Goal: Transaction & Acquisition: Purchase product/service

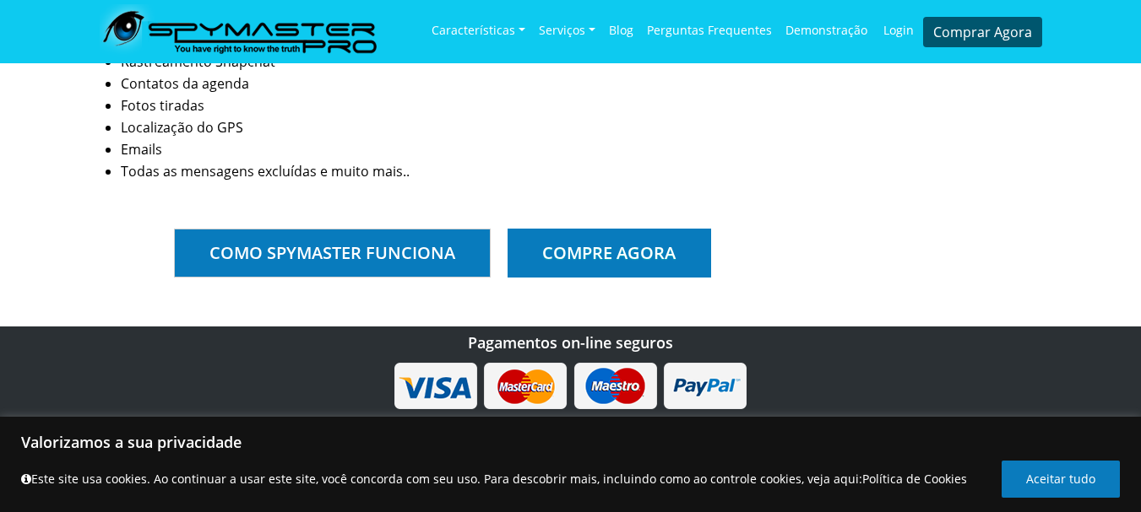
scroll to position [1351, 0]
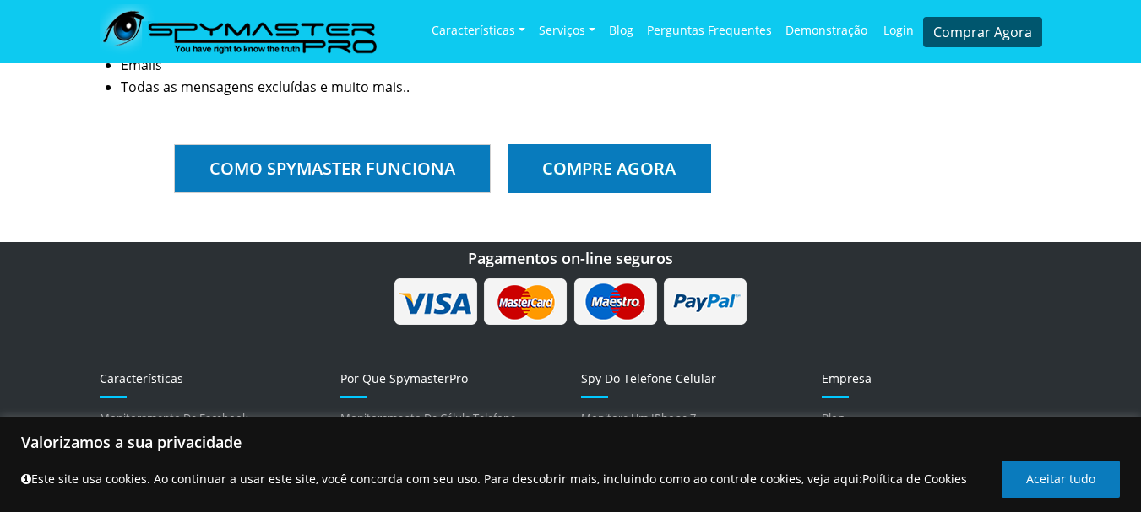
click at [312, 167] on link "Como spymaster funciona" at bounding box center [332, 168] width 316 height 49
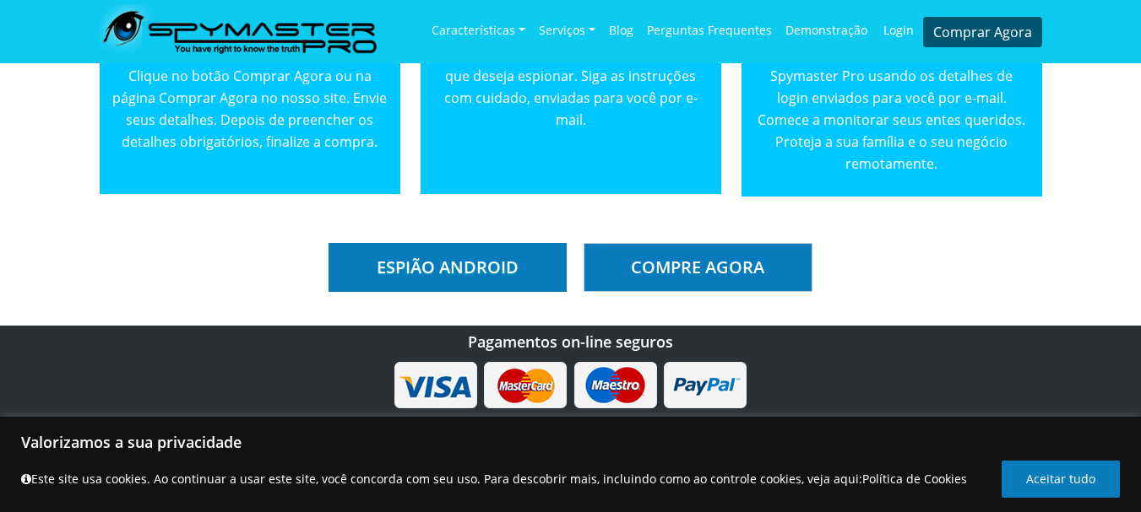
scroll to position [2195, 0]
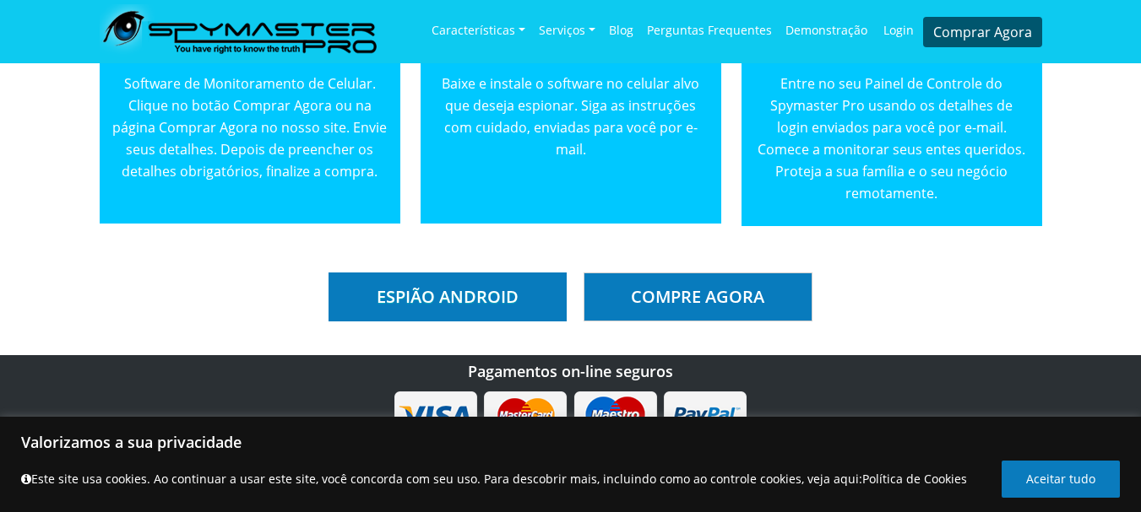
click at [431, 299] on link "Espião Android" at bounding box center [447, 297] width 238 height 49
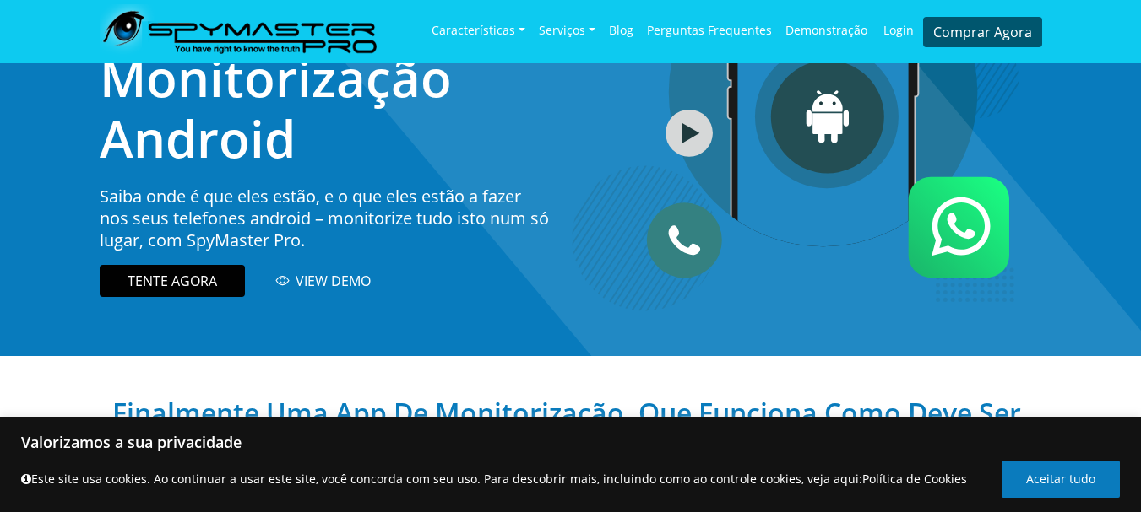
scroll to position [253, 0]
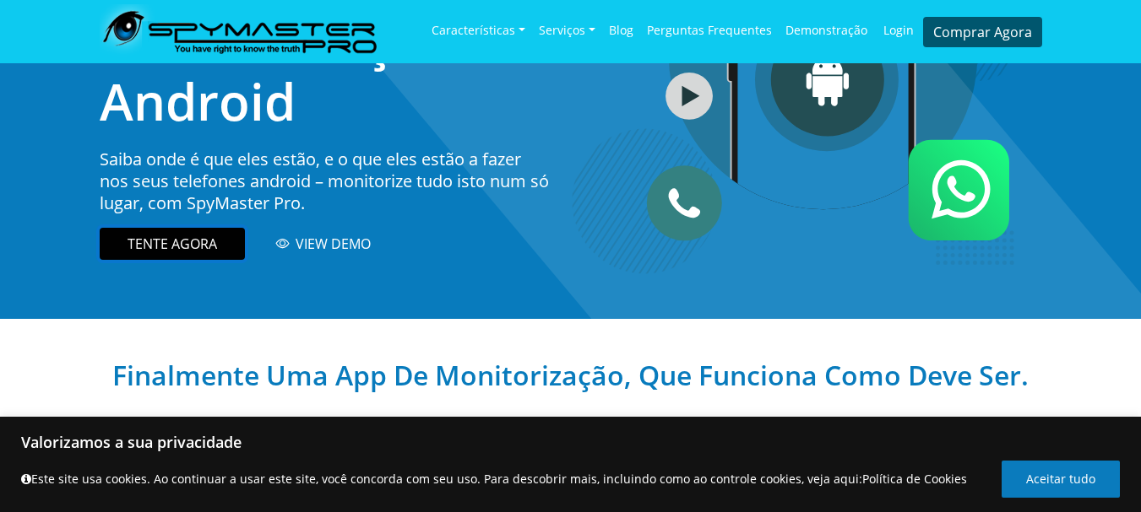
click at [176, 249] on link "TENTE AGORA" at bounding box center [172, 244] width 145 height 32
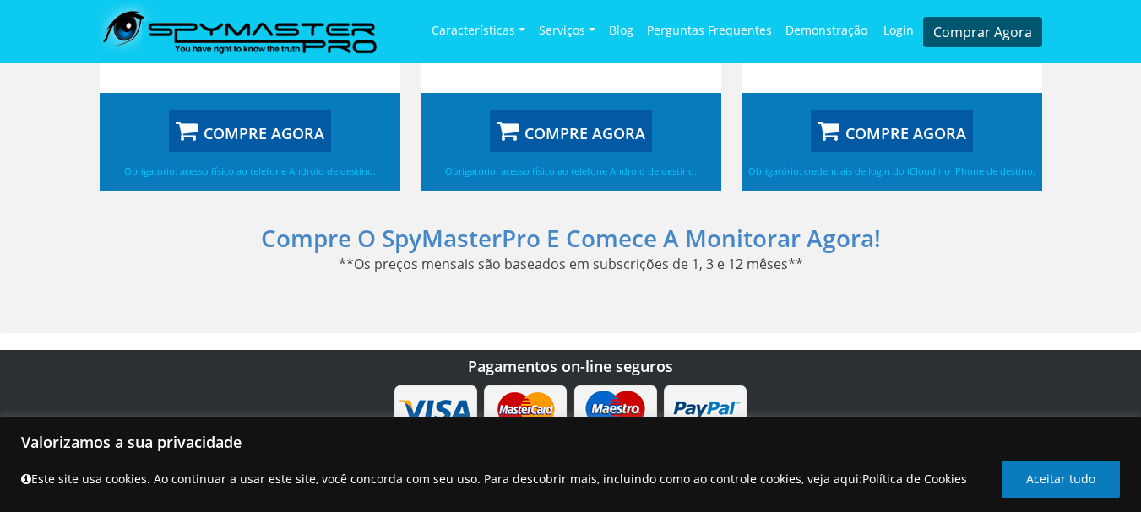
scroll to position [1266, 0]
